Goal: Find specific page/section: Find specific page/section

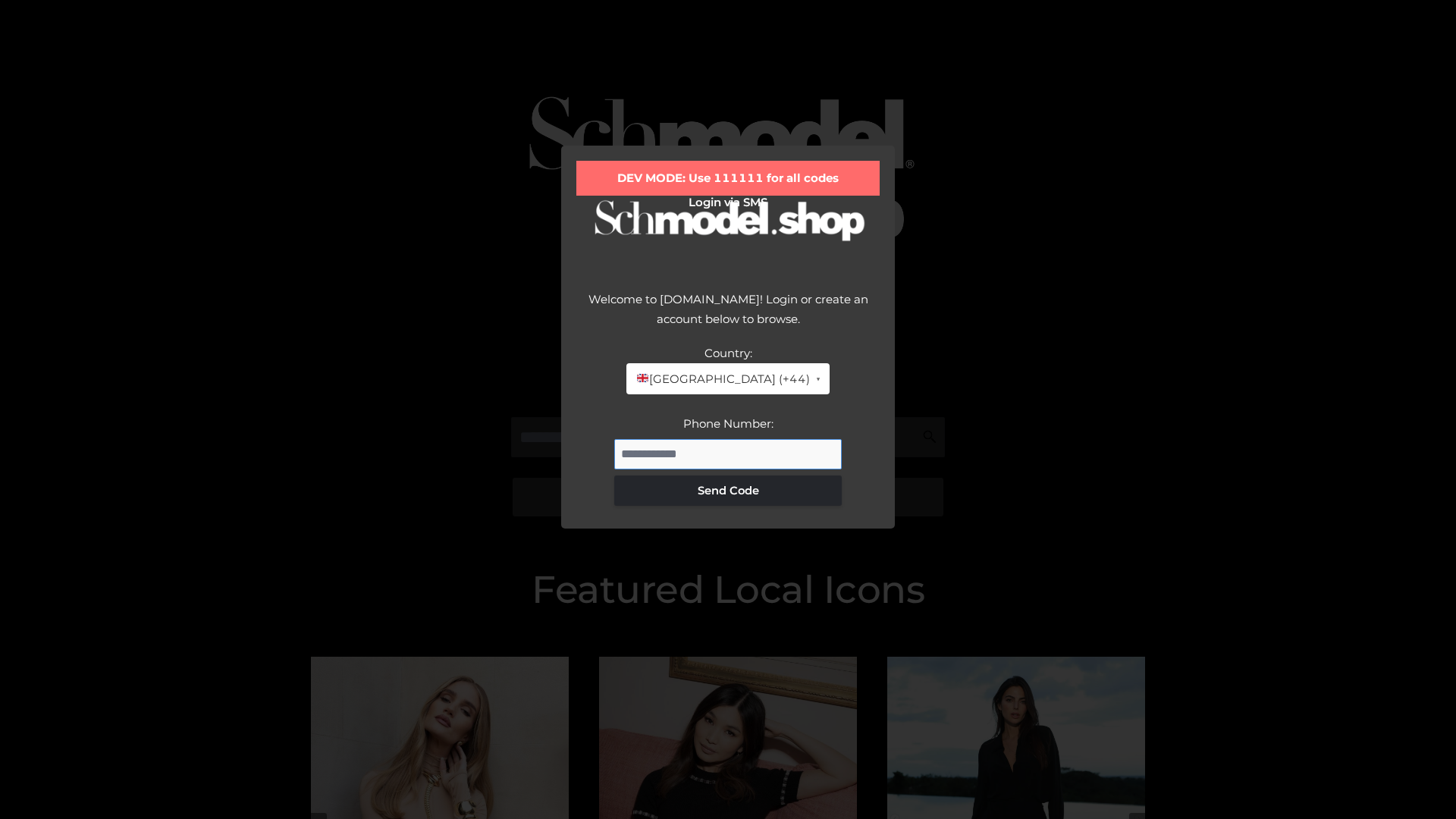
click at [728, 453] on input "Phone Number:" at bounding box center [728, 454] width 228 height 30
type input "**********"
click at [728, 489] on button "Send Code" at bounding box center [728, 490] width 228 height 30
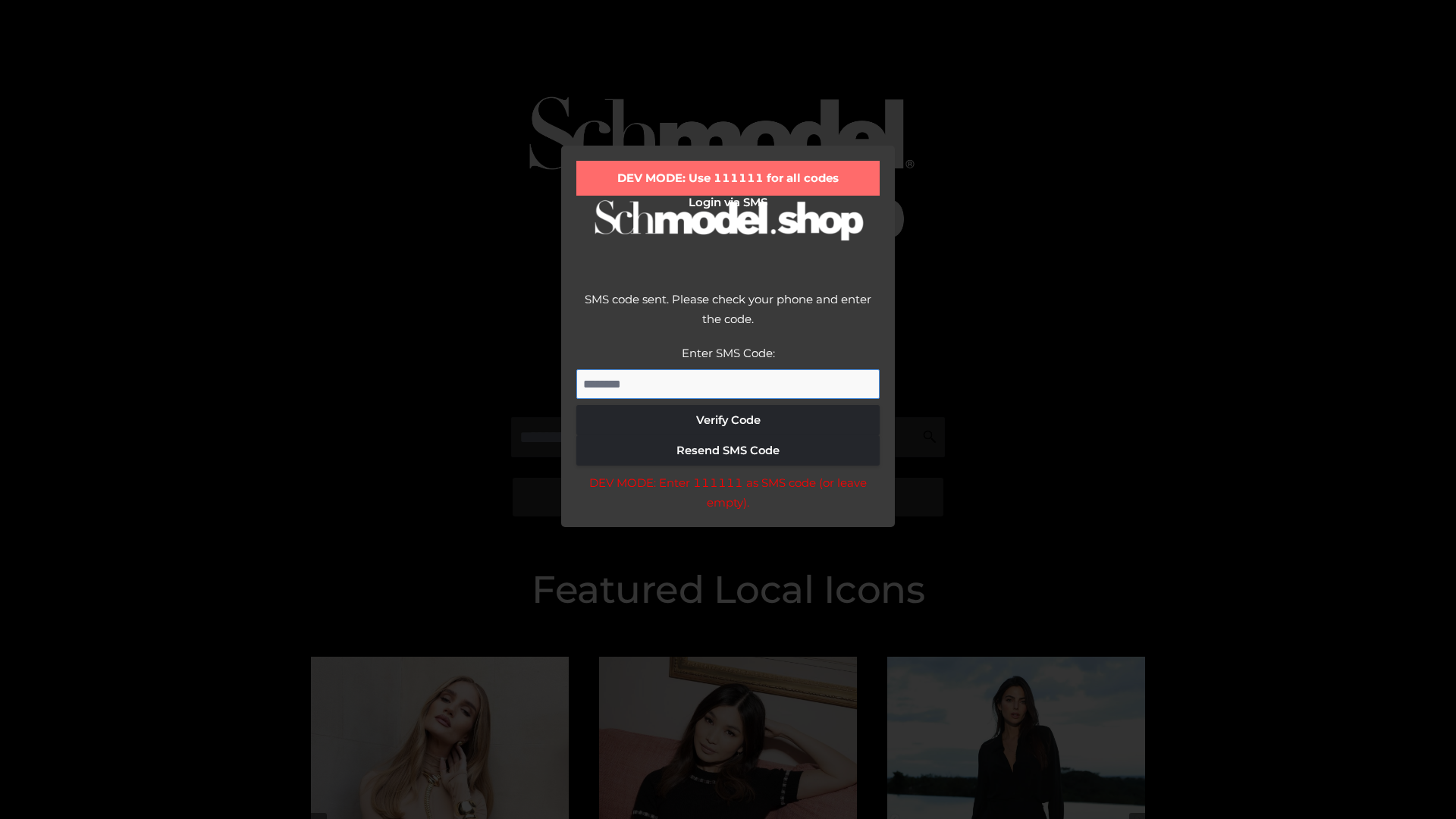
click at [728, 384] on input "Enter SMS Code:" at bounding box center [728, 384] width 303 height 30
type input "******"
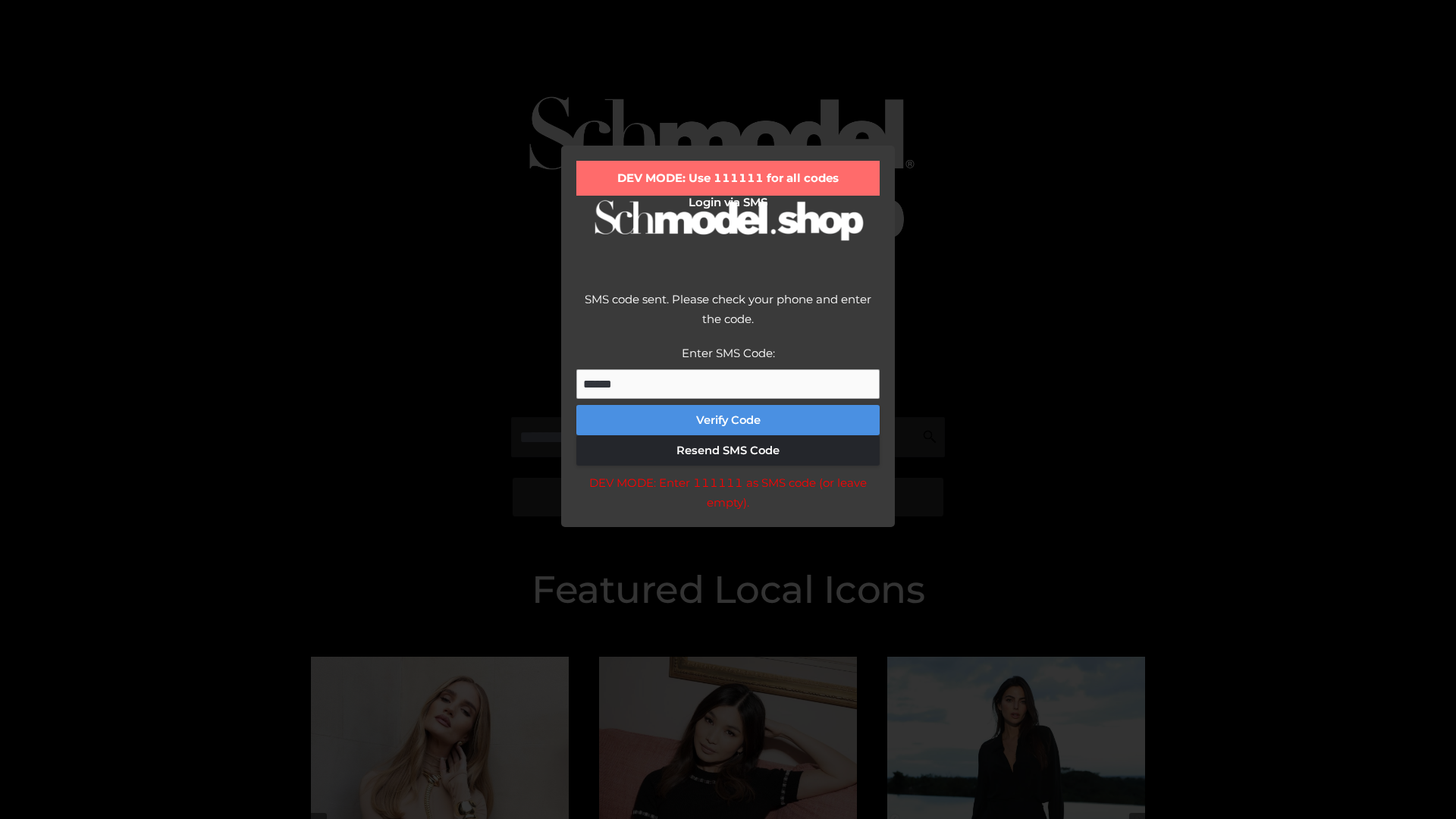
click at [728, 420] on button "Verify Code" at bounding box center [728, 420] width 303 height 30
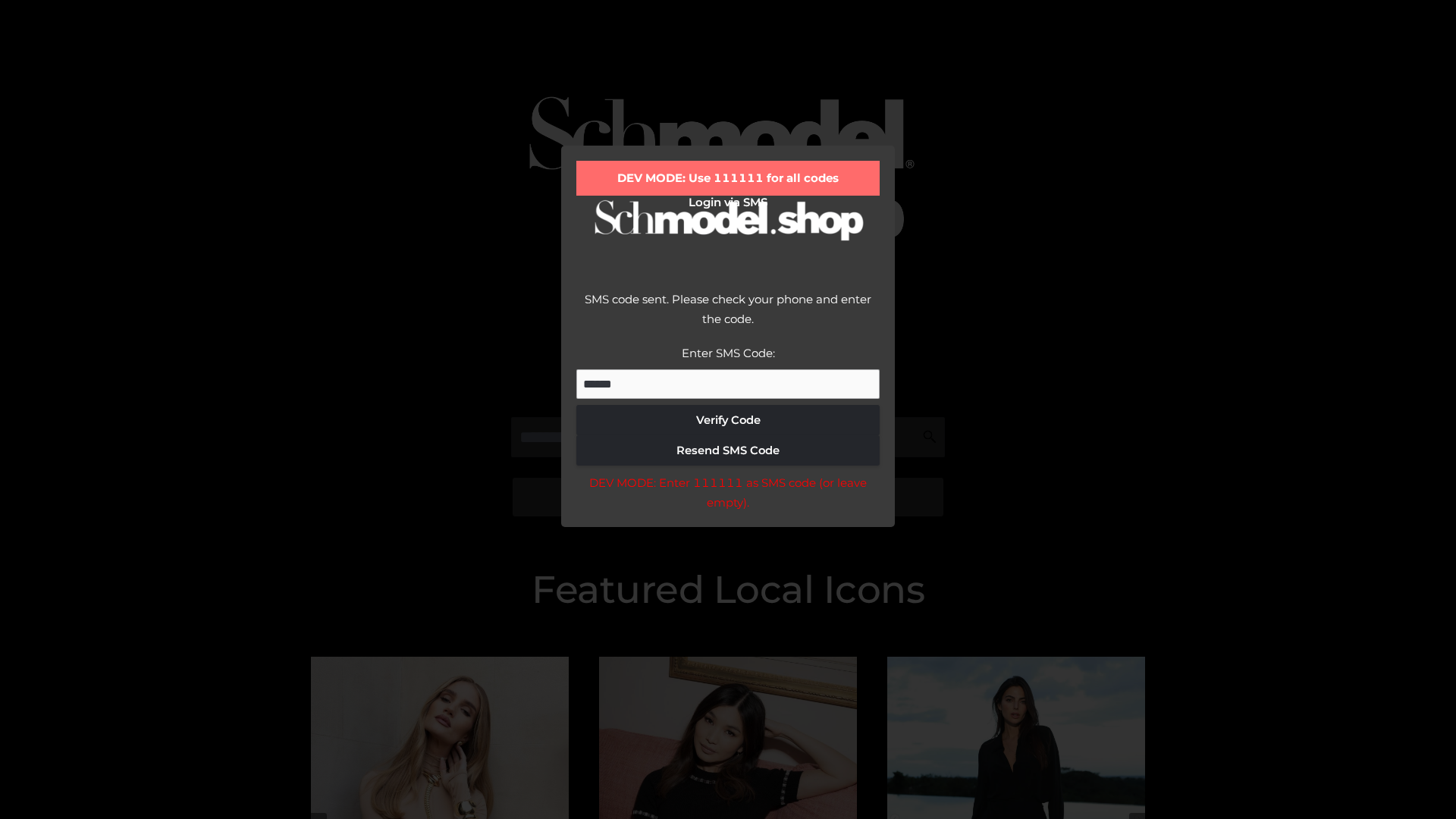
click at [727, 496] on div "DEV MODE: Enter 111111 as SMS code (or leave empty)." at bounding box center [728, 491] width 303 height 38
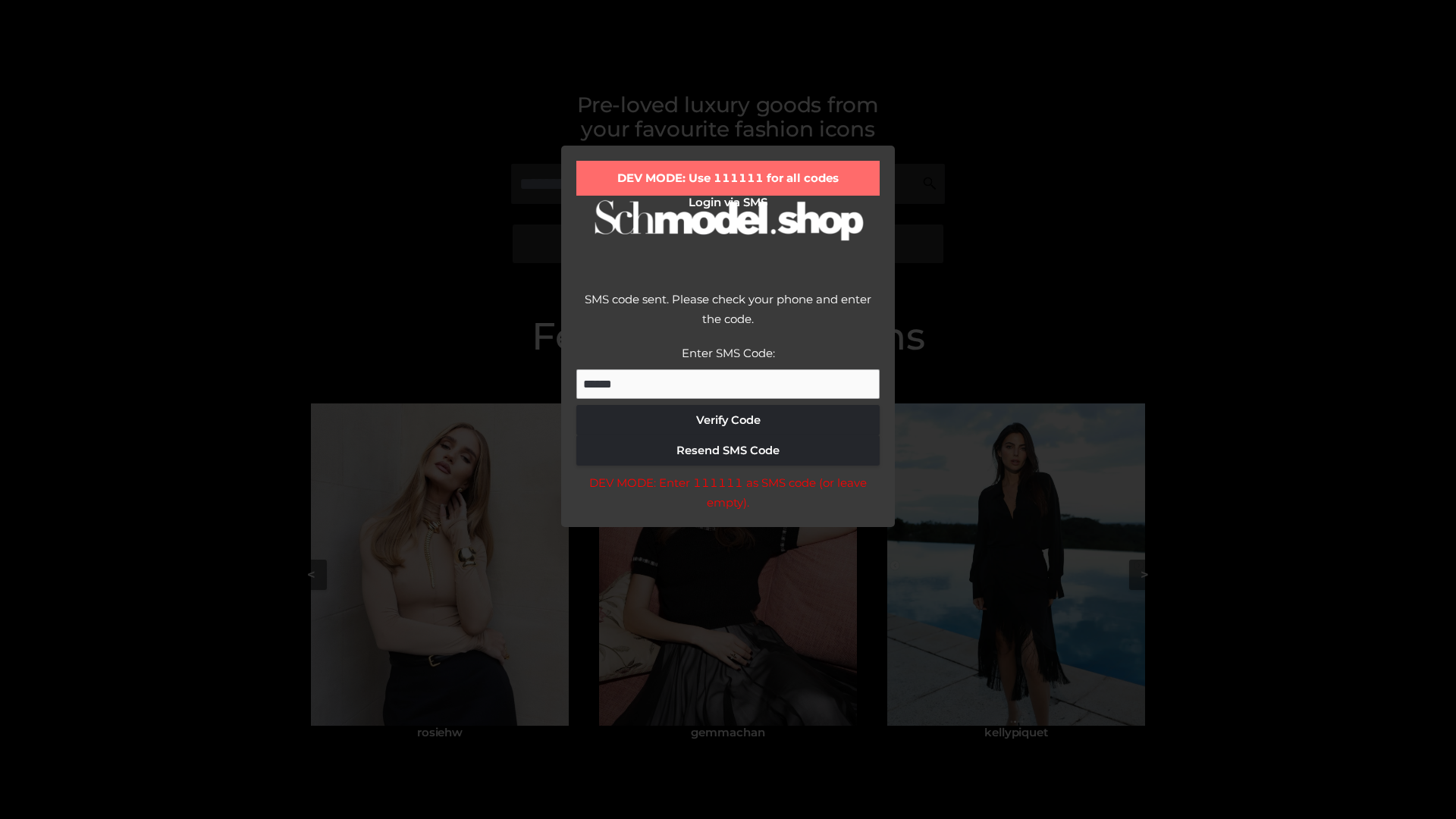
scroll to position [323, 0]
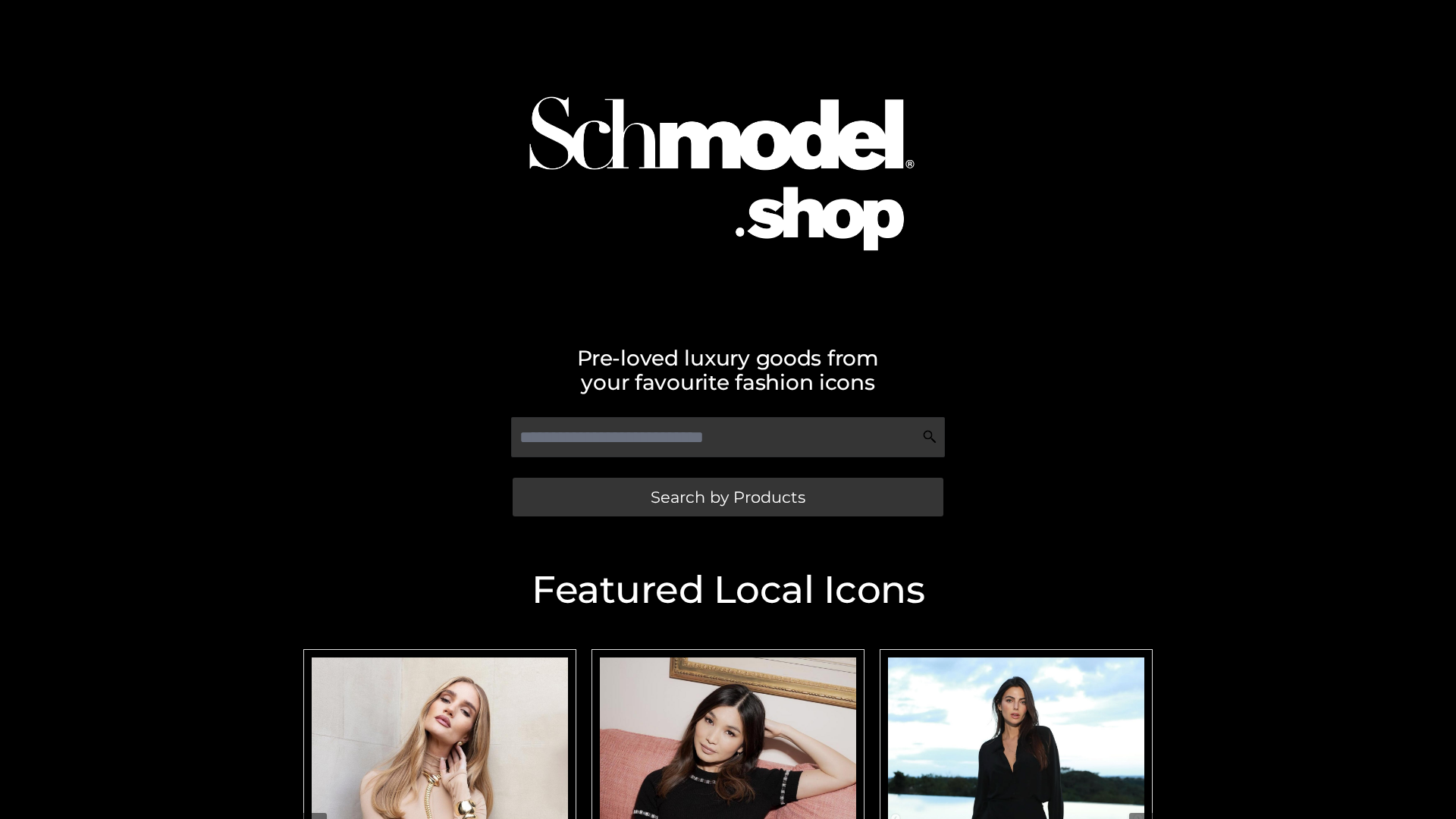
scroll to position [323, 0]
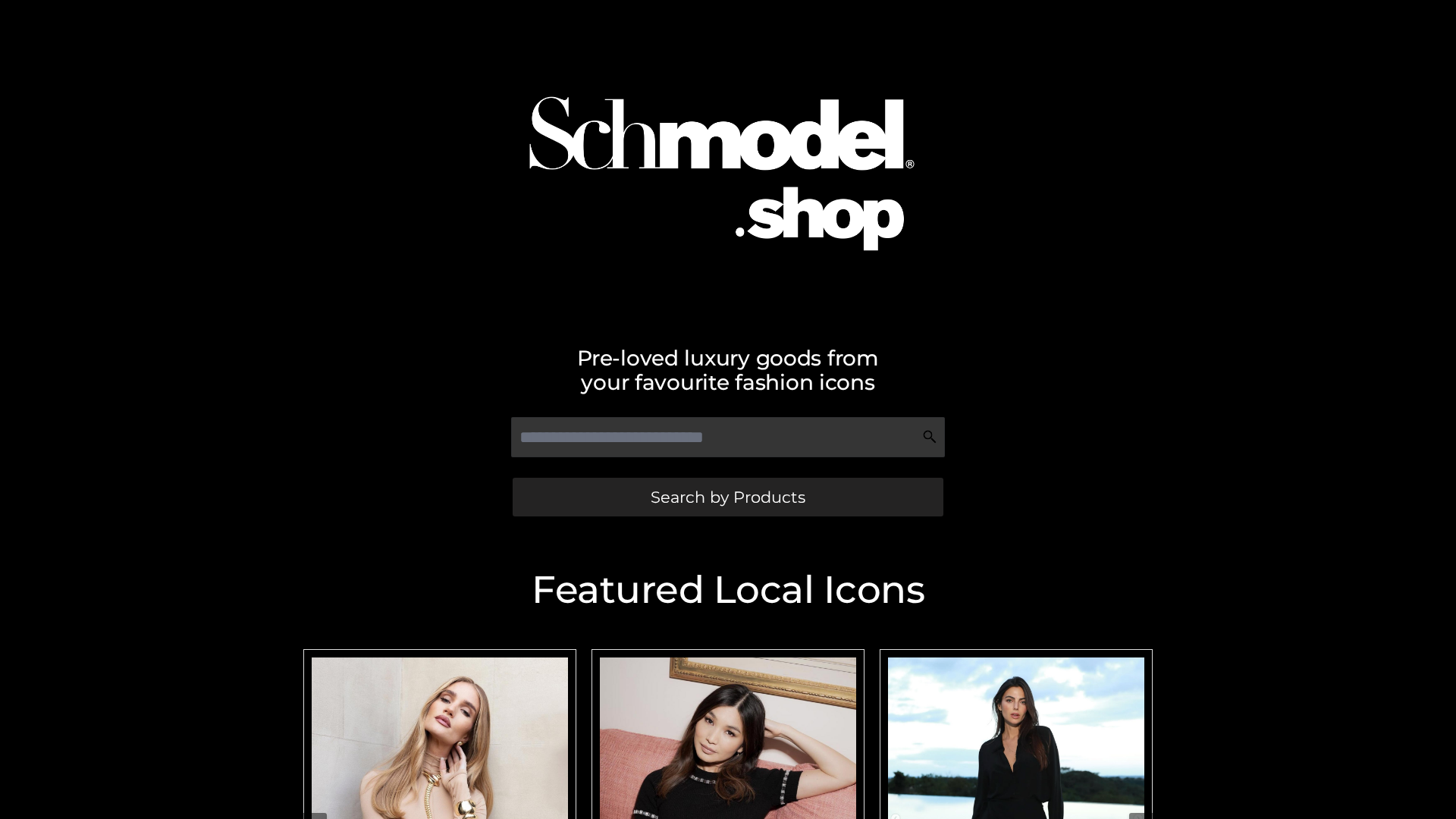
click at [727, 496] on span "Search by Products" at bounding box center [728, 497] width 155 height 16
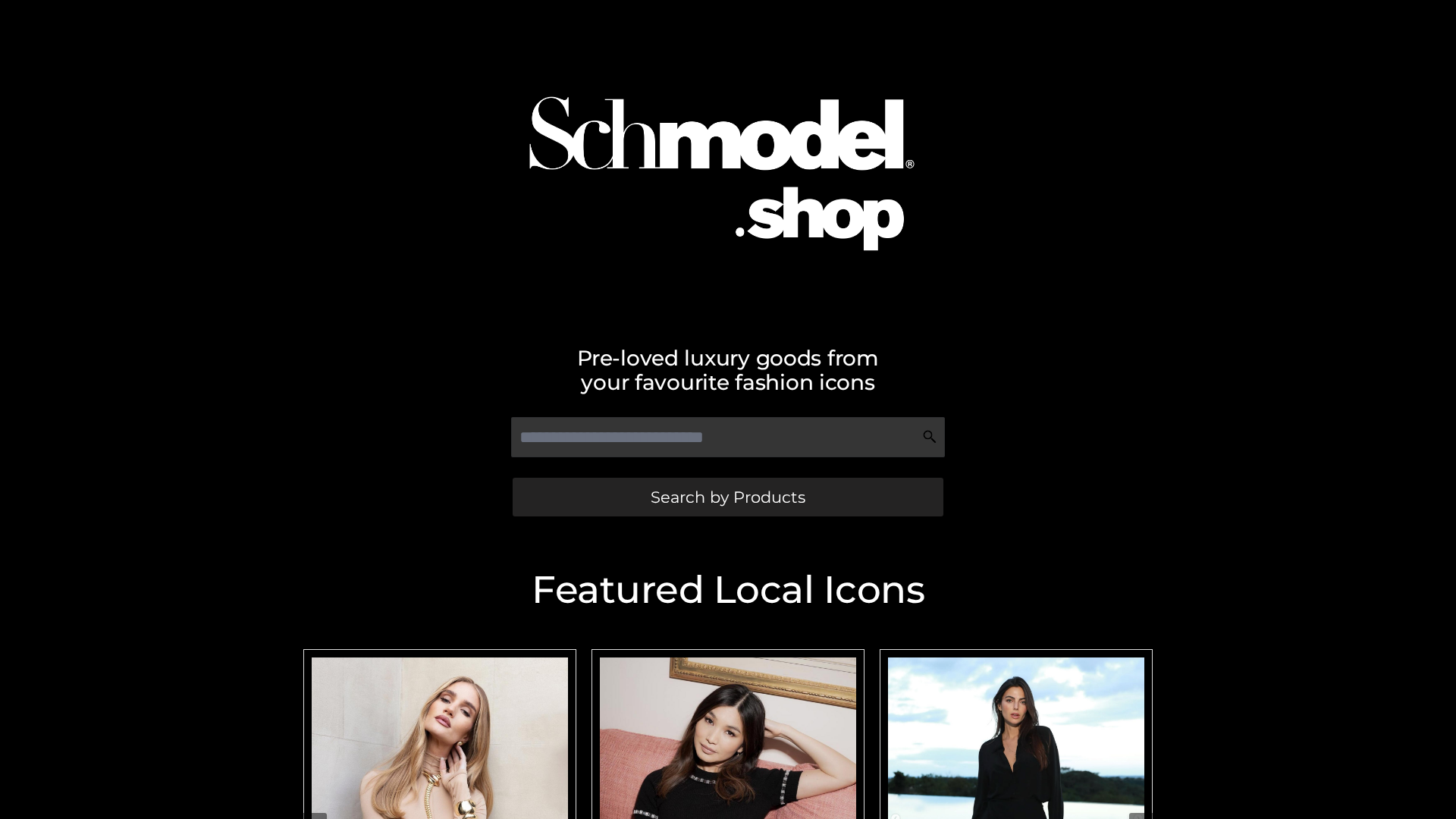
click at [727, 496] on span "Search by Products" at bounding box center [728, 497] width 155 height 16
